Goal: Navigation & Orientation: Find specific page/section

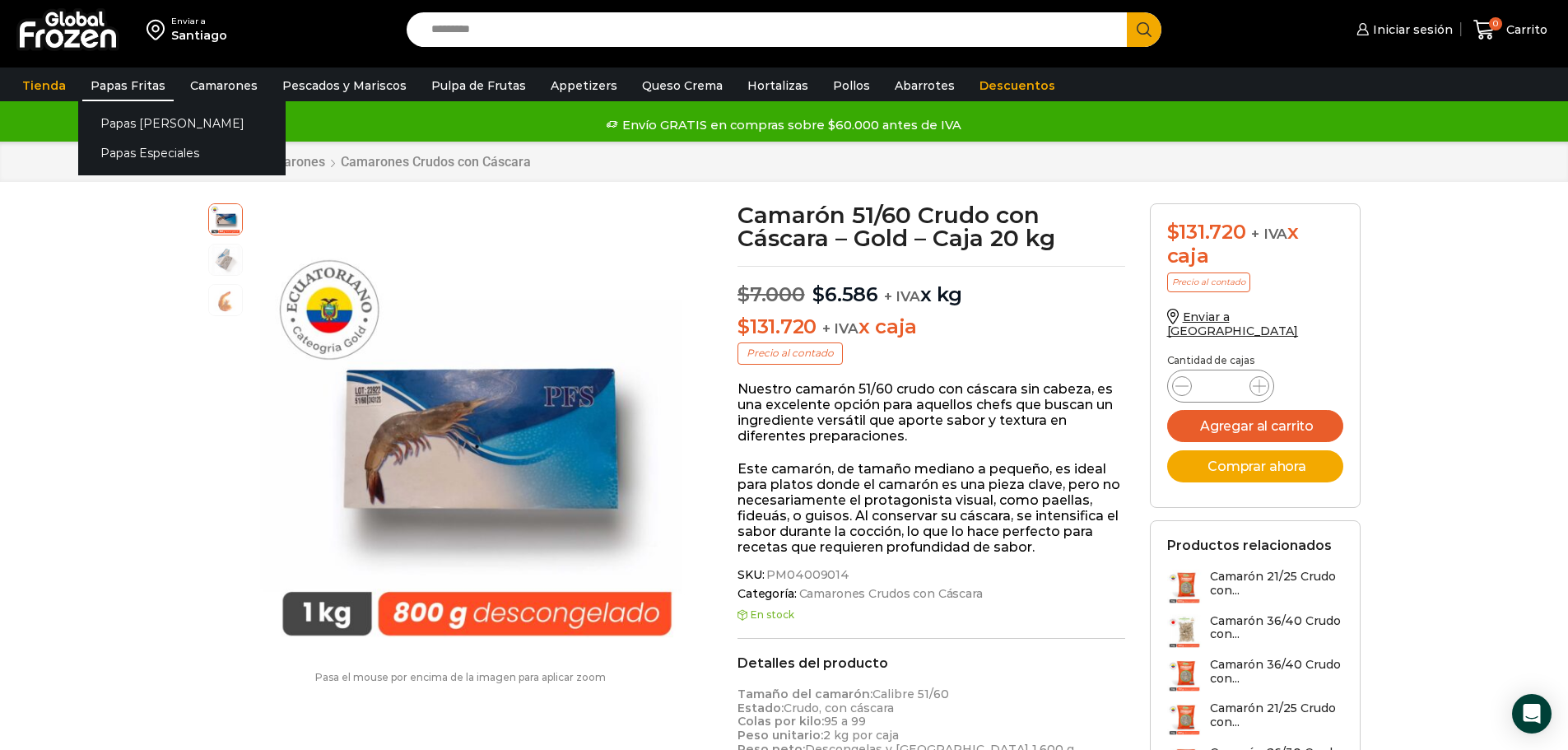
click at [140, 84] on link "Papas Fritas" at bounding box center [128, 85] width 92 height 31
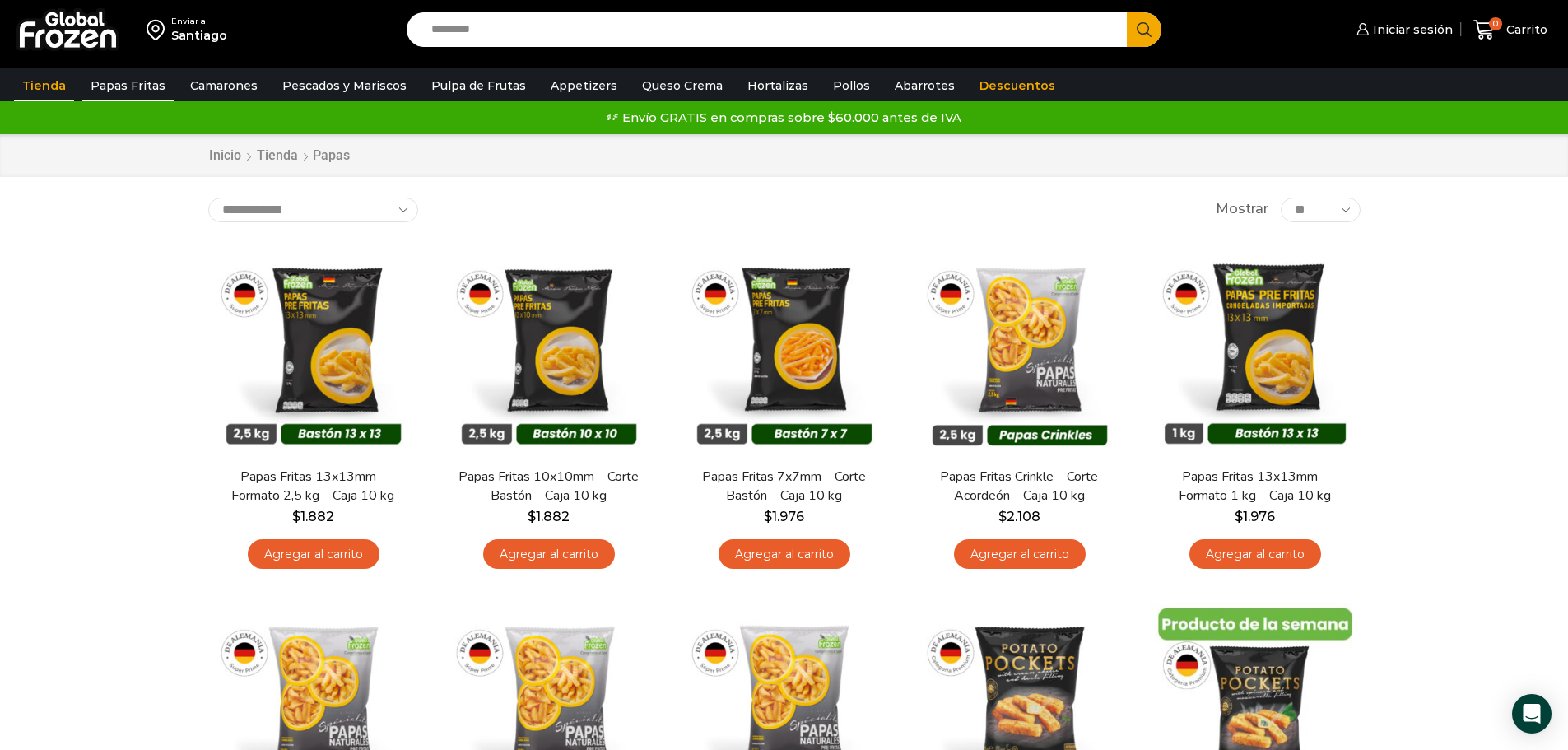
click at [51, 92] on link "Tienda" at bounding box center [44, 85] width 61 height 31
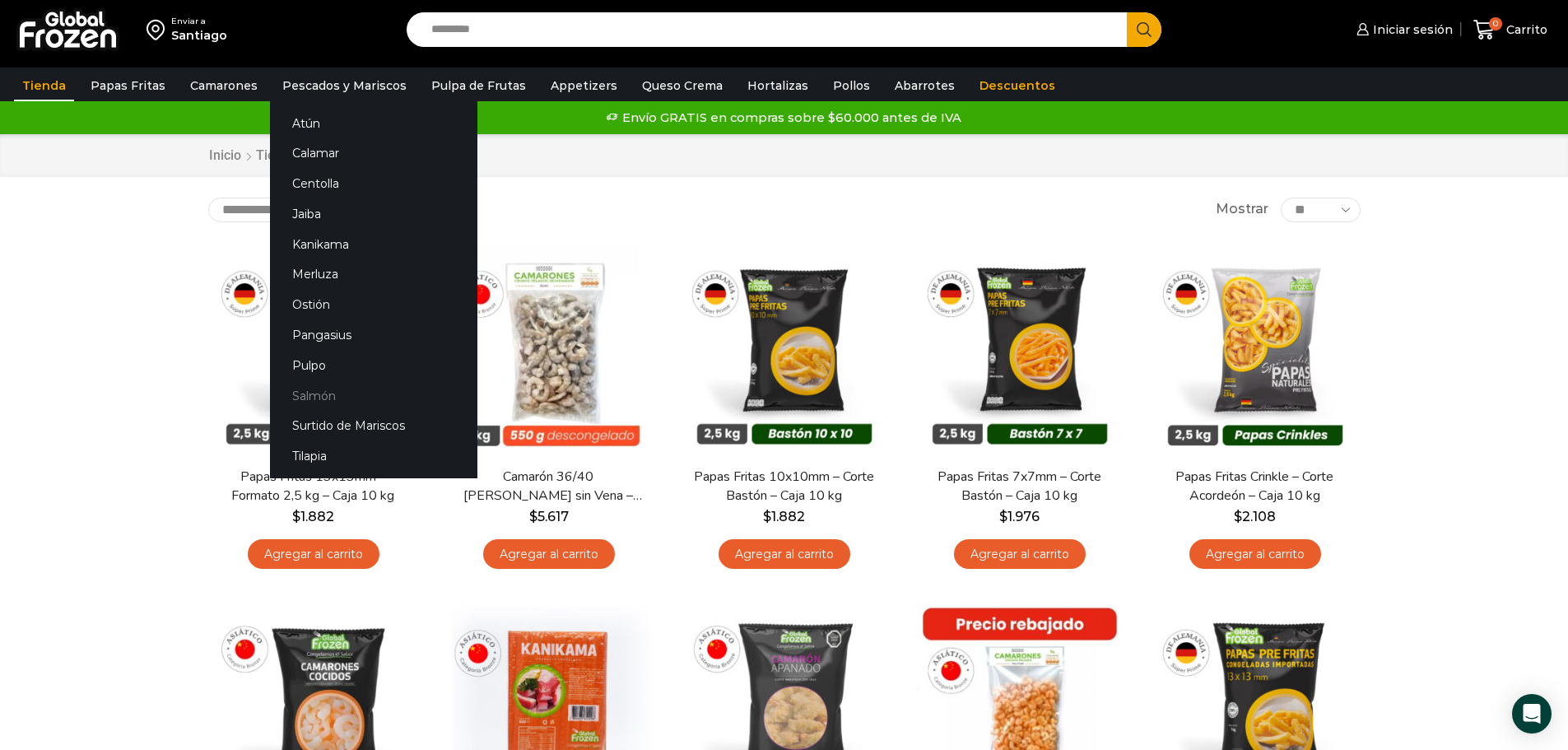
click at [324, 401] on link "Salmón" at bounding box center [373, 395] width 207 height 30
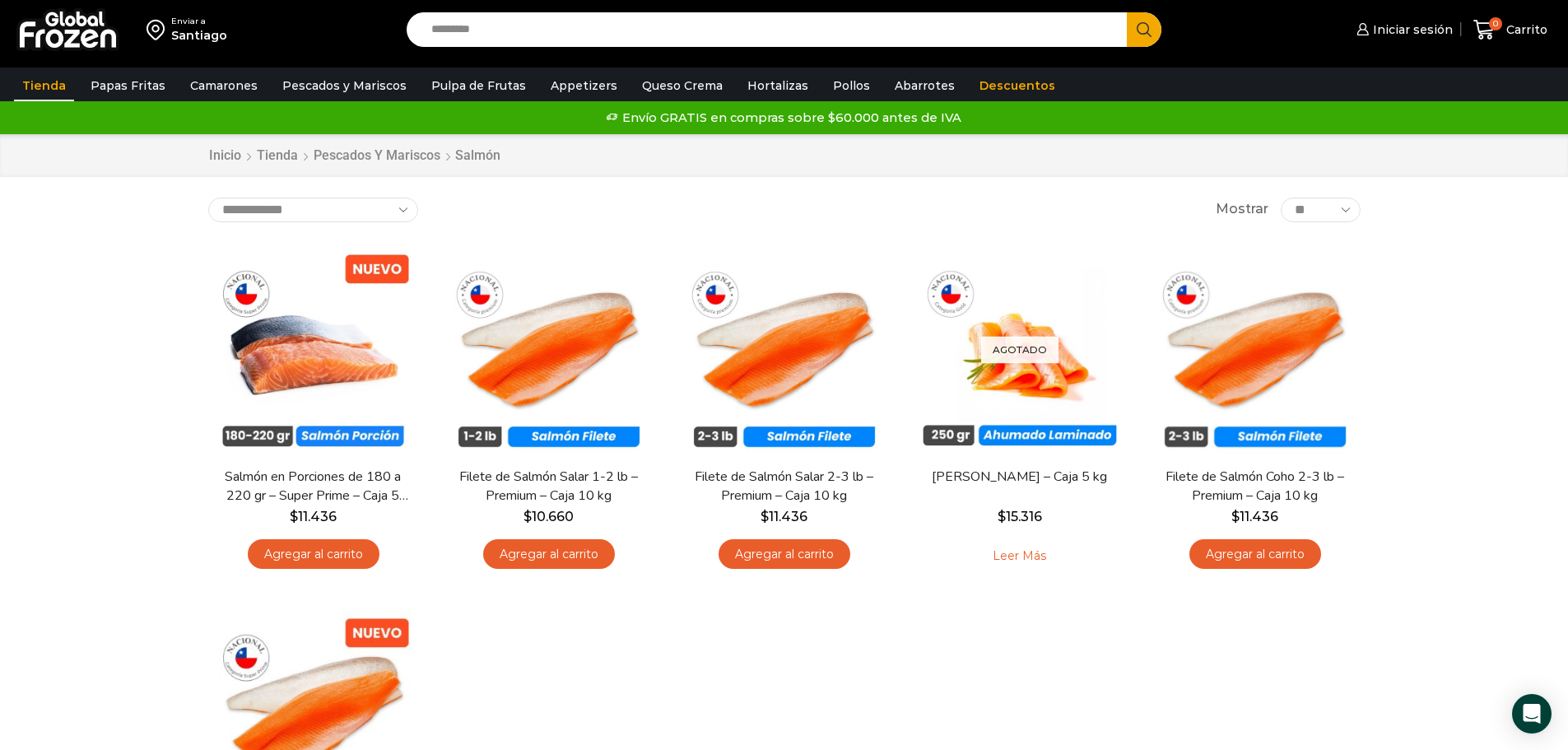
click at [59, 84] on link "Tienda" at bounding box center [44, 85] width 61 height 31
